Goal: Information Seeking & Learning: Learn about a topic

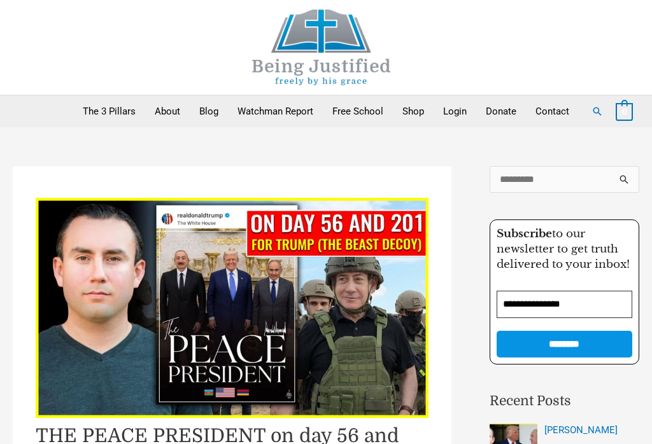
click at [207, 106] on link "Blog" at bounding box center [209, 111] width 38 height 32
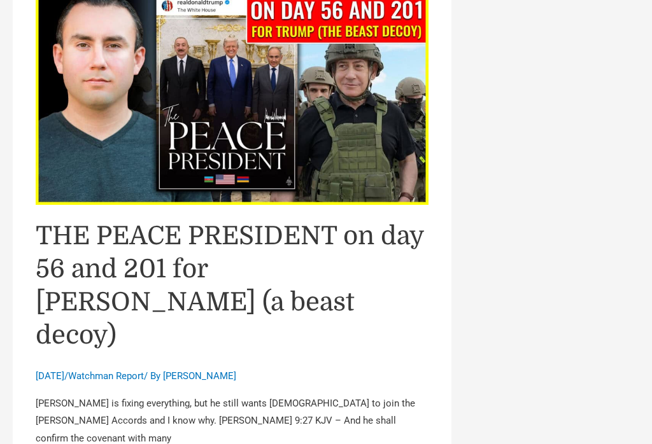
scroll to position [5230, 0]
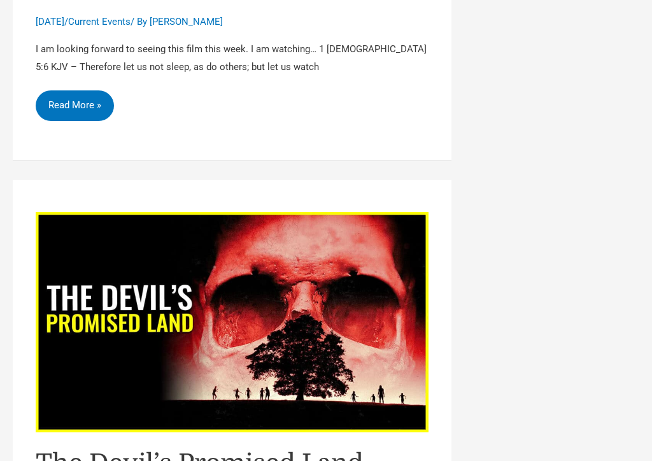
scroll to position [2302, 0]
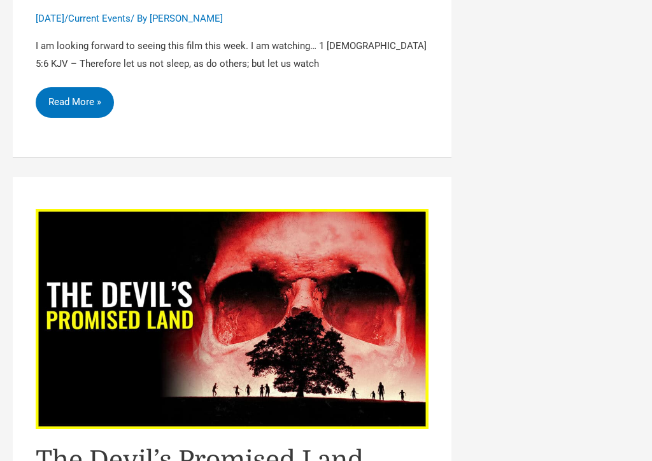
click at [265, 209] on img "Read: The Devil’s Promised Land" at bounding box center [232, 319] width 393 height 220
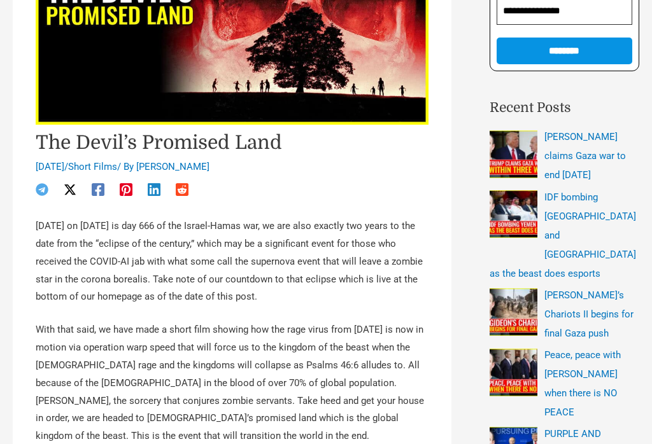
scroll to position [293, 0]
